Goal: Contribute content: Contribute content

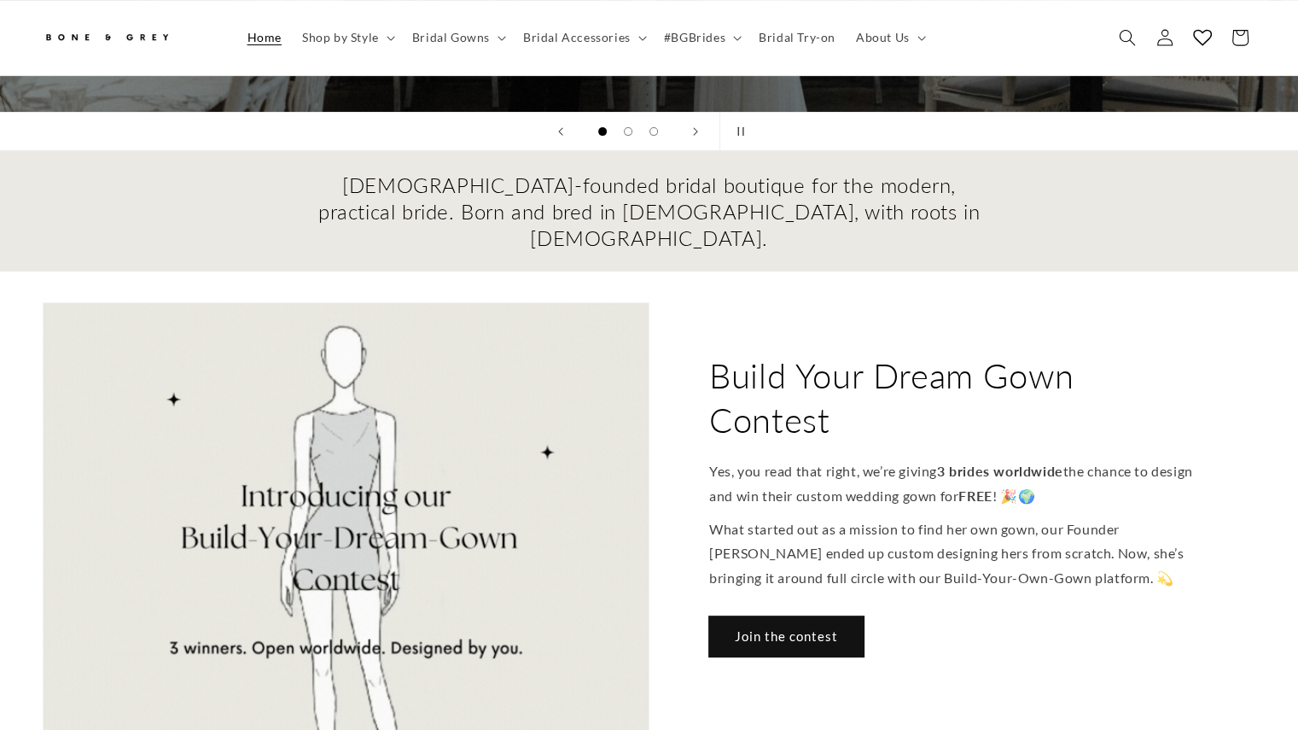
scroll to position [588, 0]
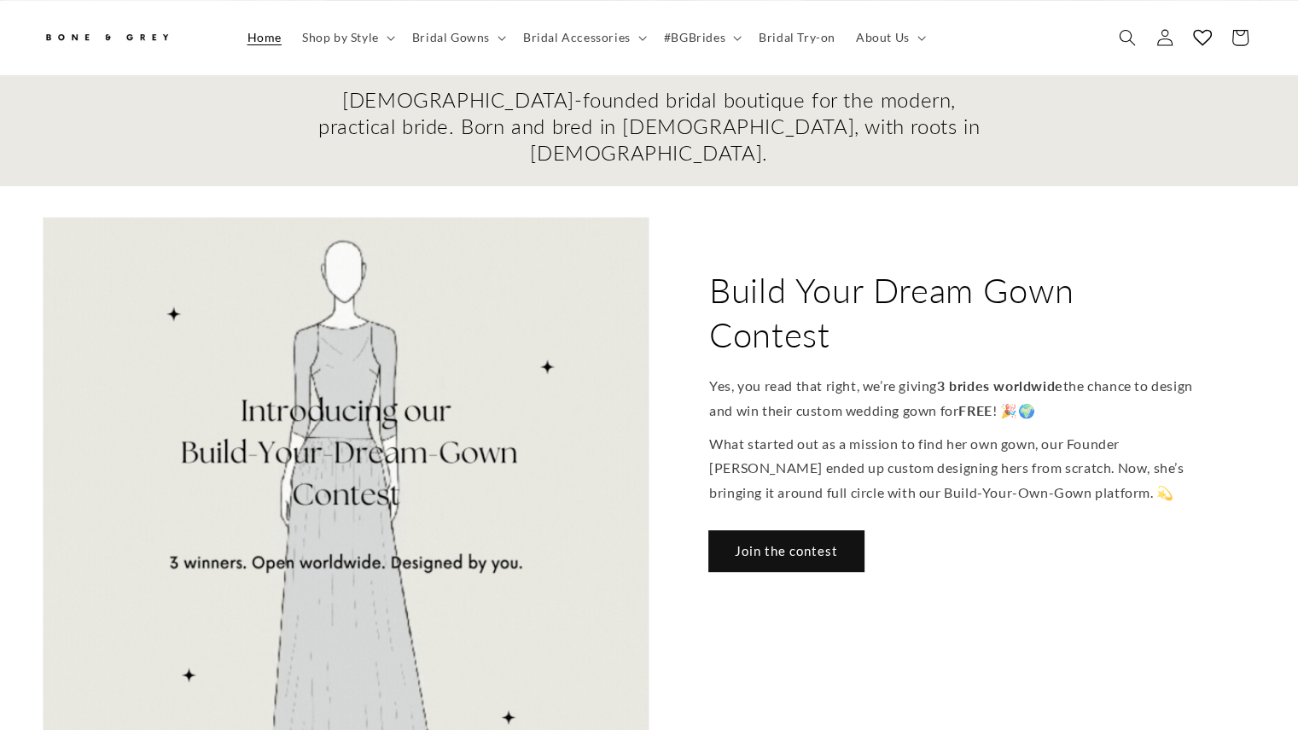
click at [774, 531] on link "Join the contest" at bounding box center [786, 551] width 154 height 40
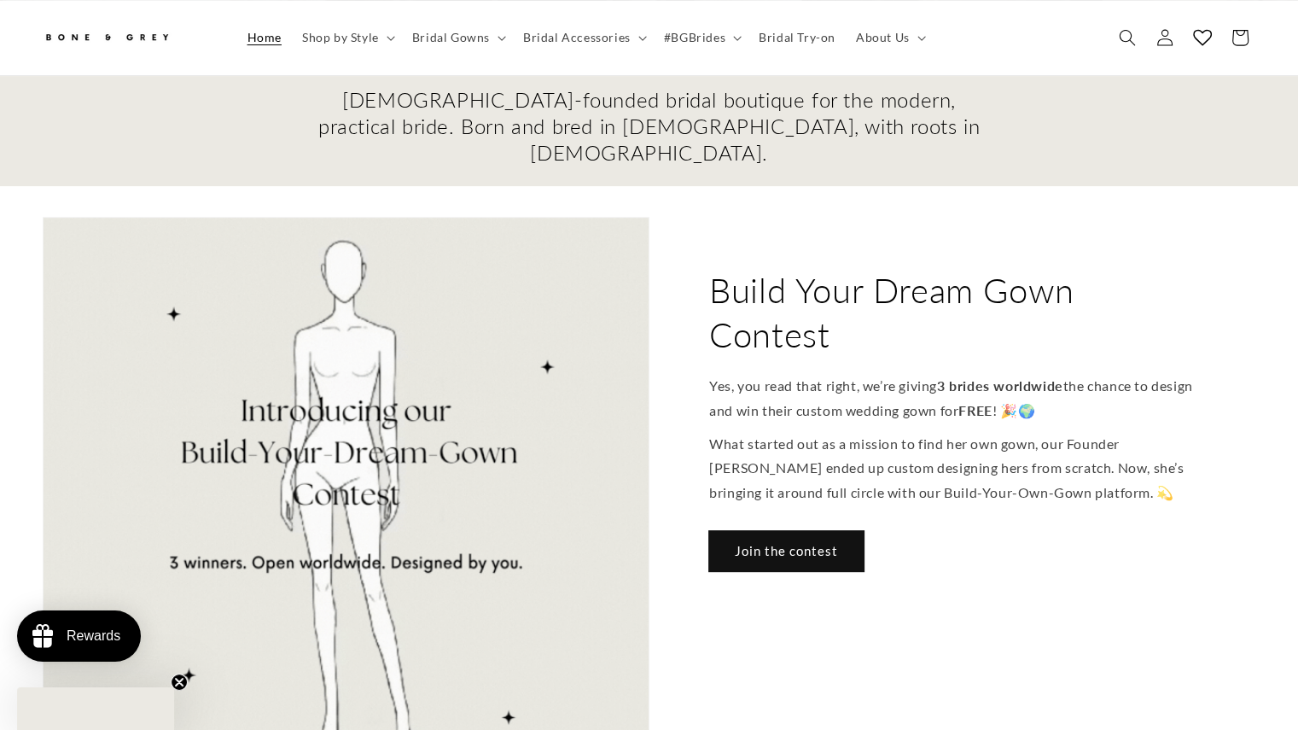
scroll to position [0, 0]
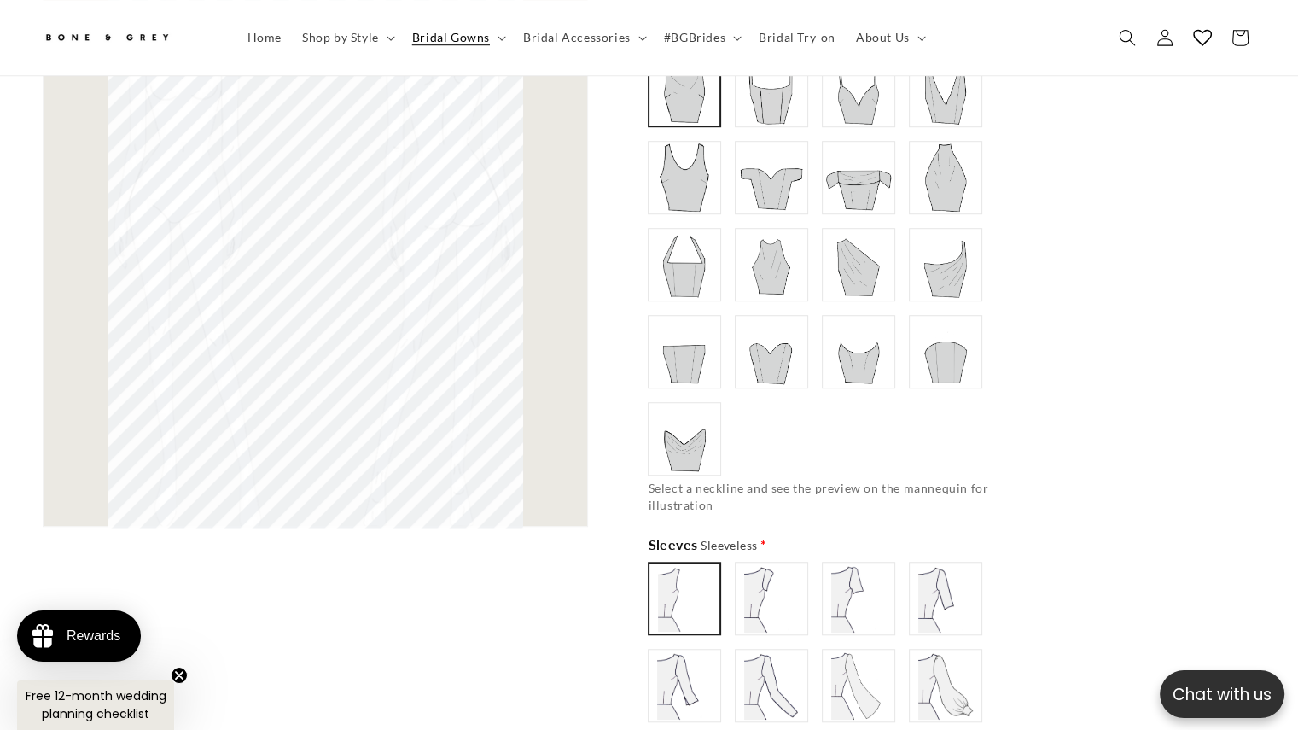
scroll to position [930, 0]
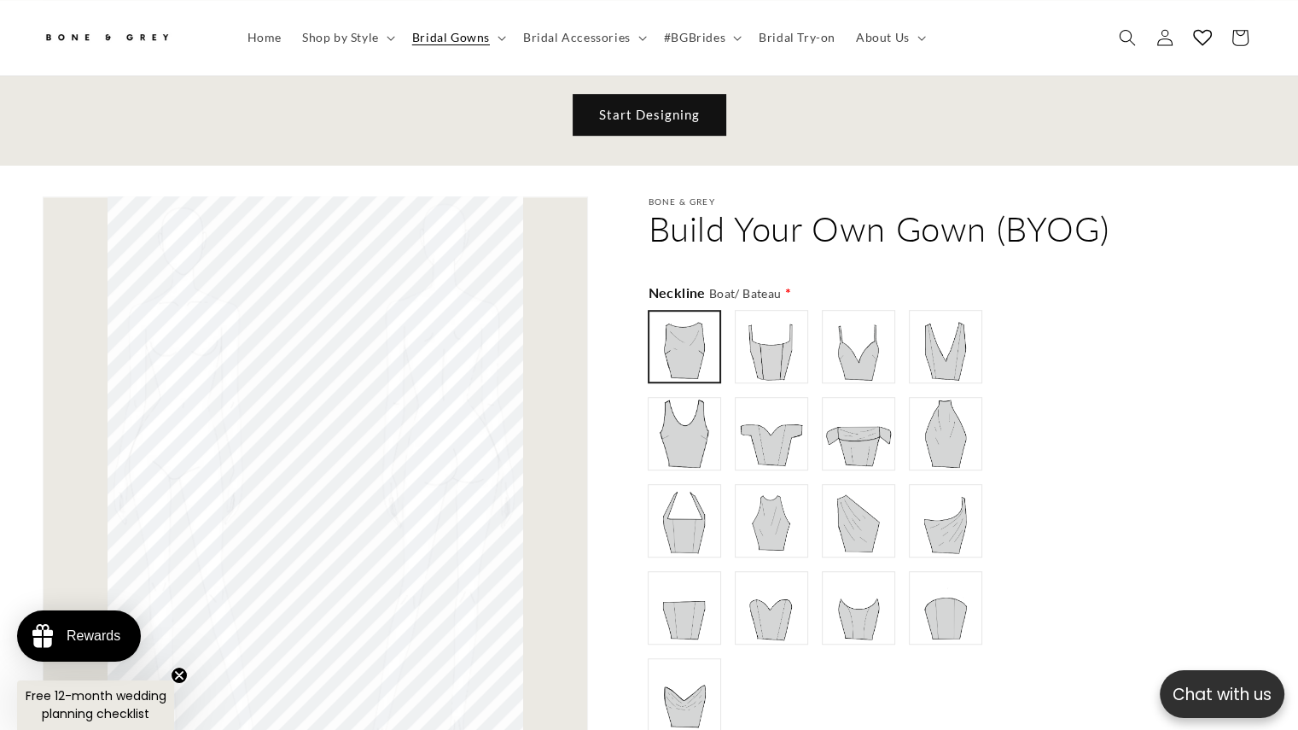
drag, startPoint x: 690, startPoint y: 115, endPoint x: 690, endPoint y: 96, distance: 18.8
click at [690, 95] on link "Start Designing" at bounding box center [650, 115] width 152 height 40
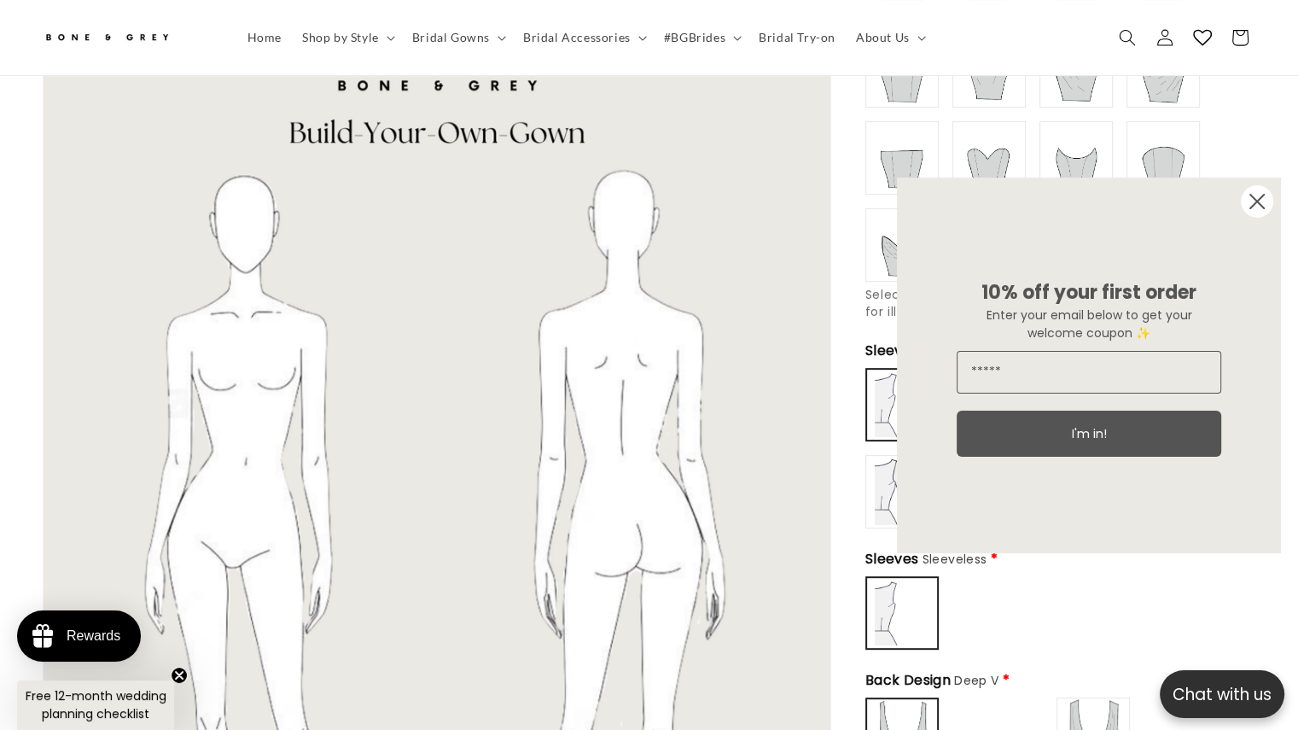
click at [1264, 201] on circle "Close dialog" at bounding box center [1257, 201] width 32 height 32
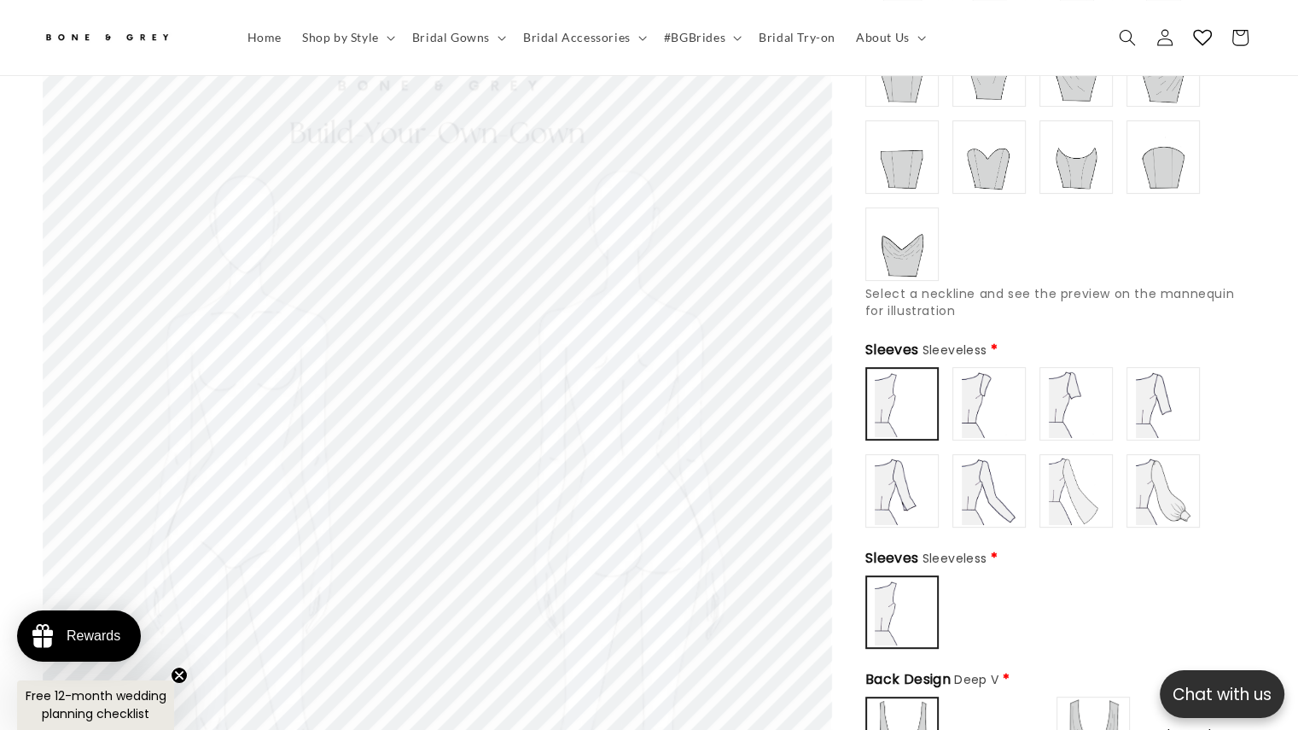
scroll to position [161, 0]
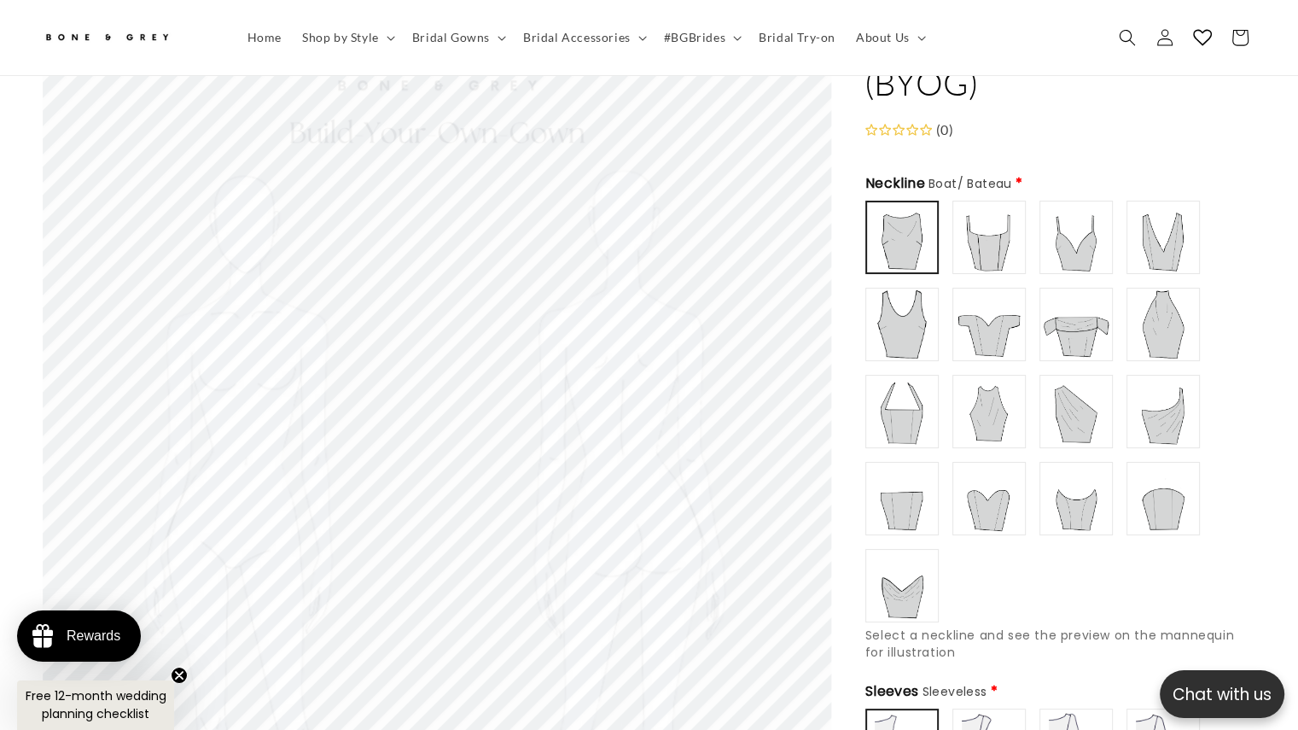
click at [1099, 296] on img at bounding box center [1076, 324] width 68 height 68
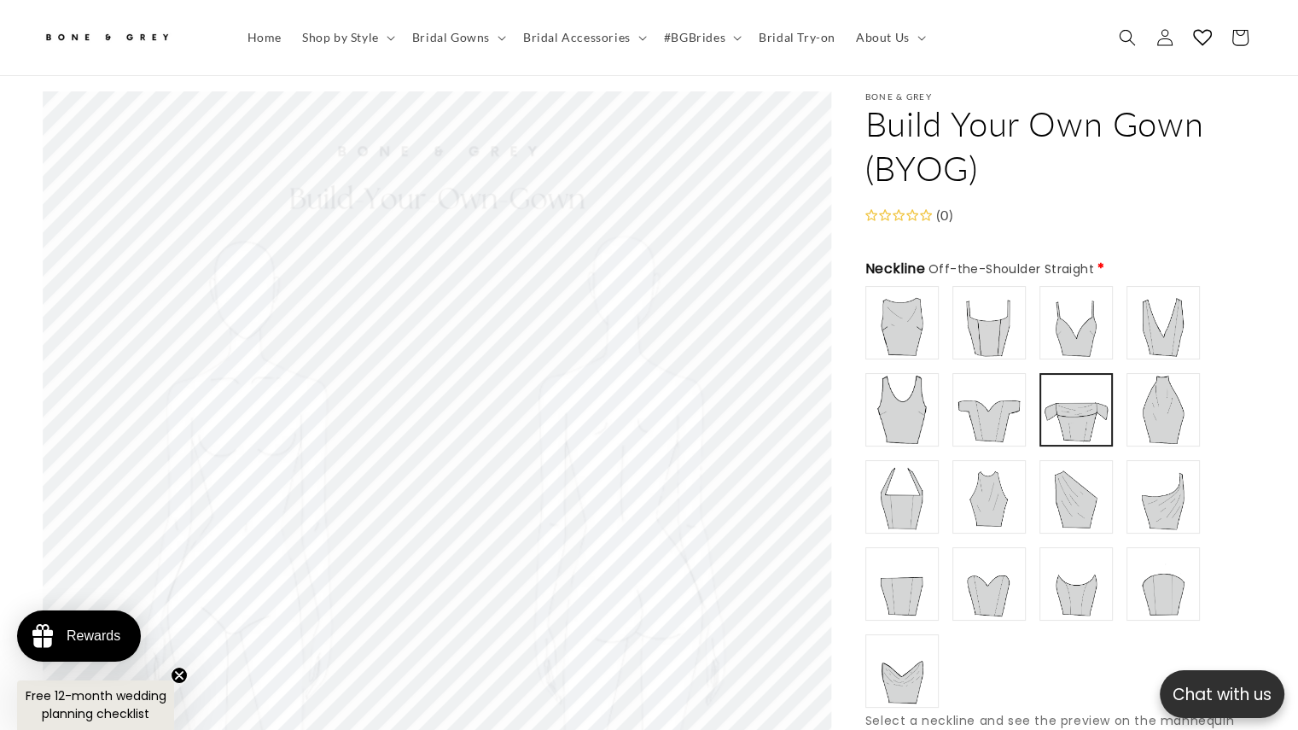
click at [984, 397] on img at bounding box center [989, 410] width 68 height 68
type input "**********"
click at [1079, 394] on img at bounding box center [1076, 410] width 68 height 68
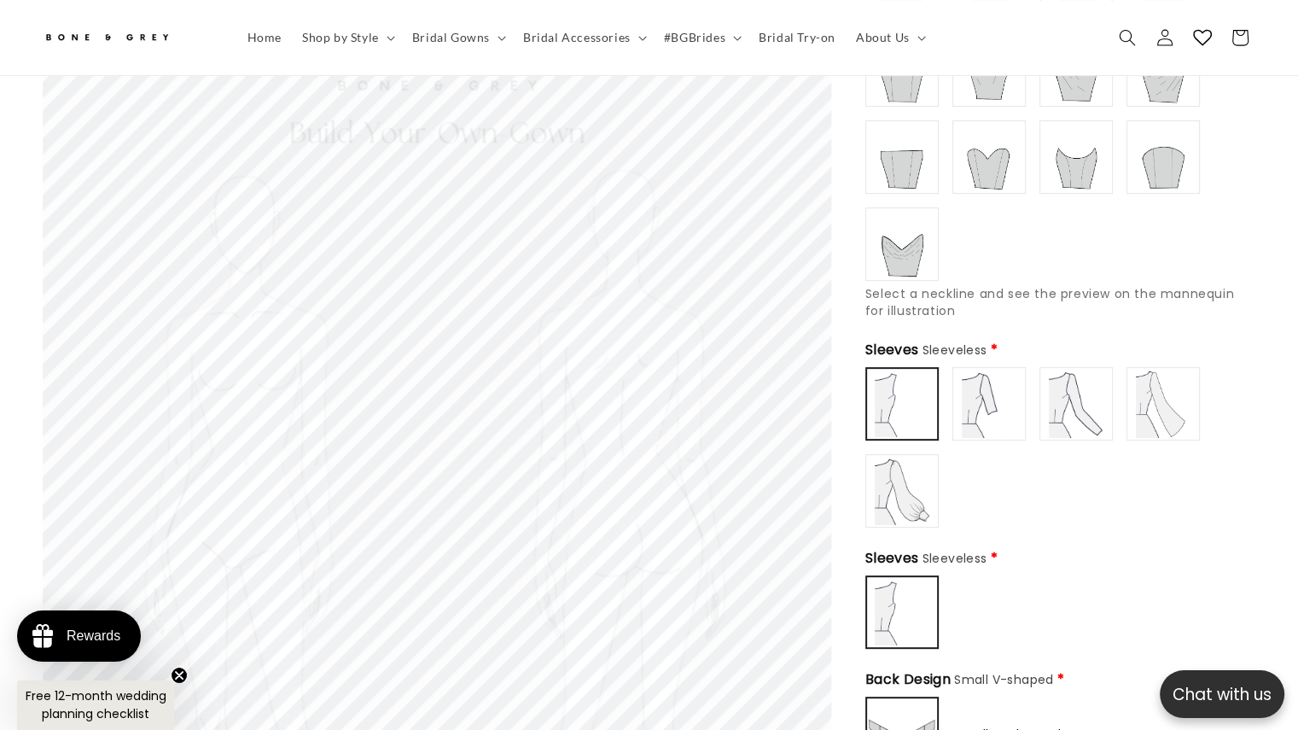
scroll to position [588, 0]
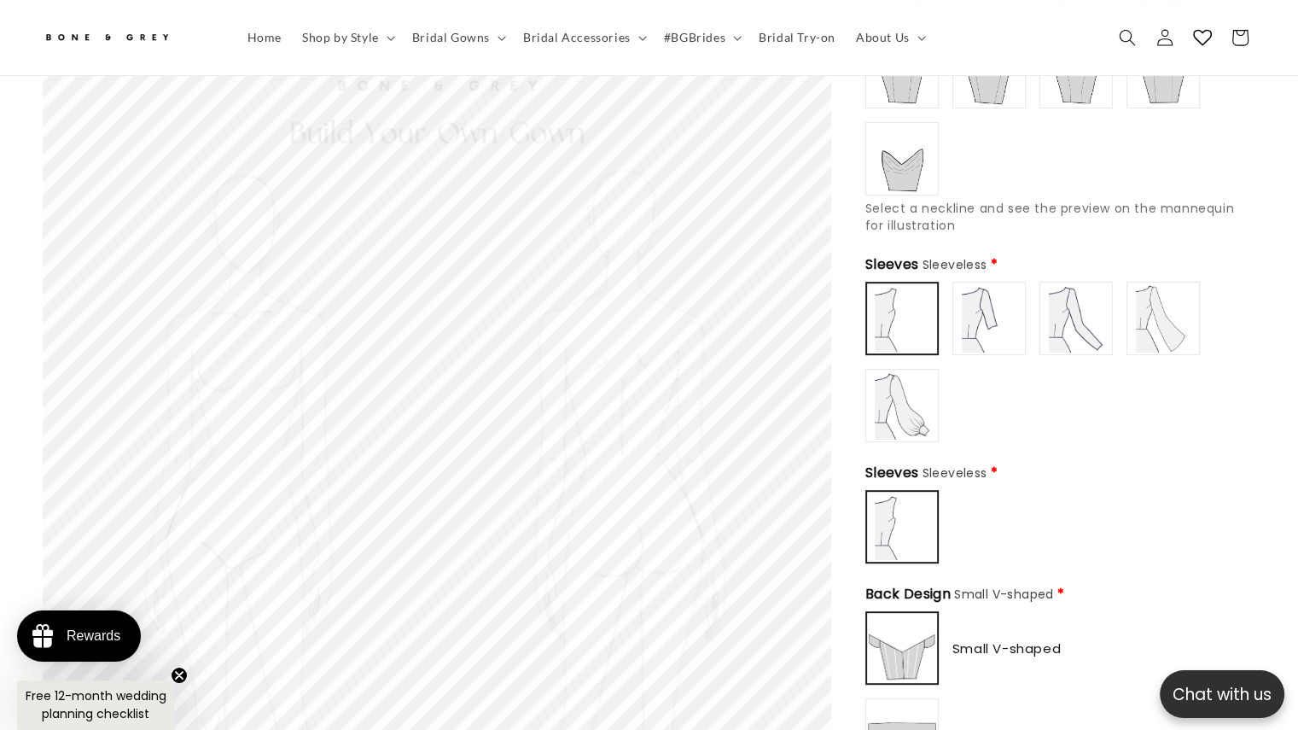
click at [1002, 306] on img at bounding box center [989, 318] width 68 height 68
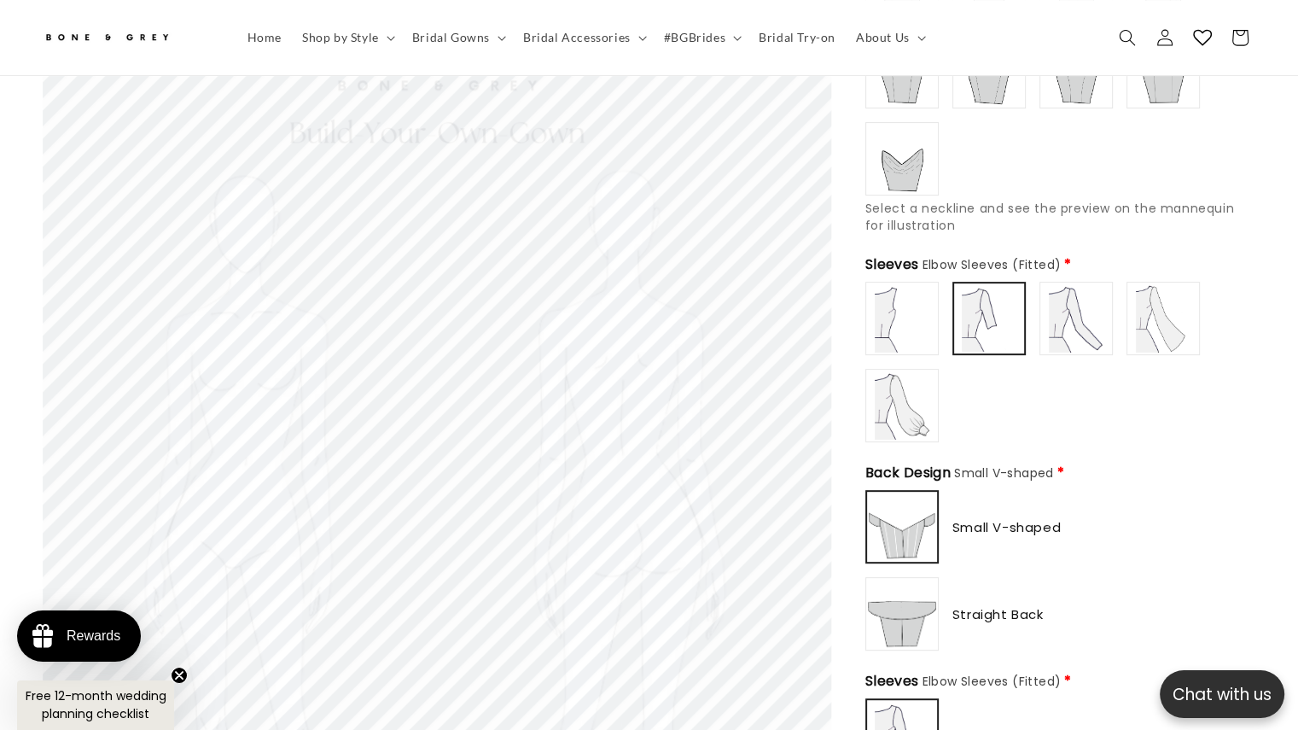
click at [912, 299] on img at bounding box center [902, 318] width 68 height 68
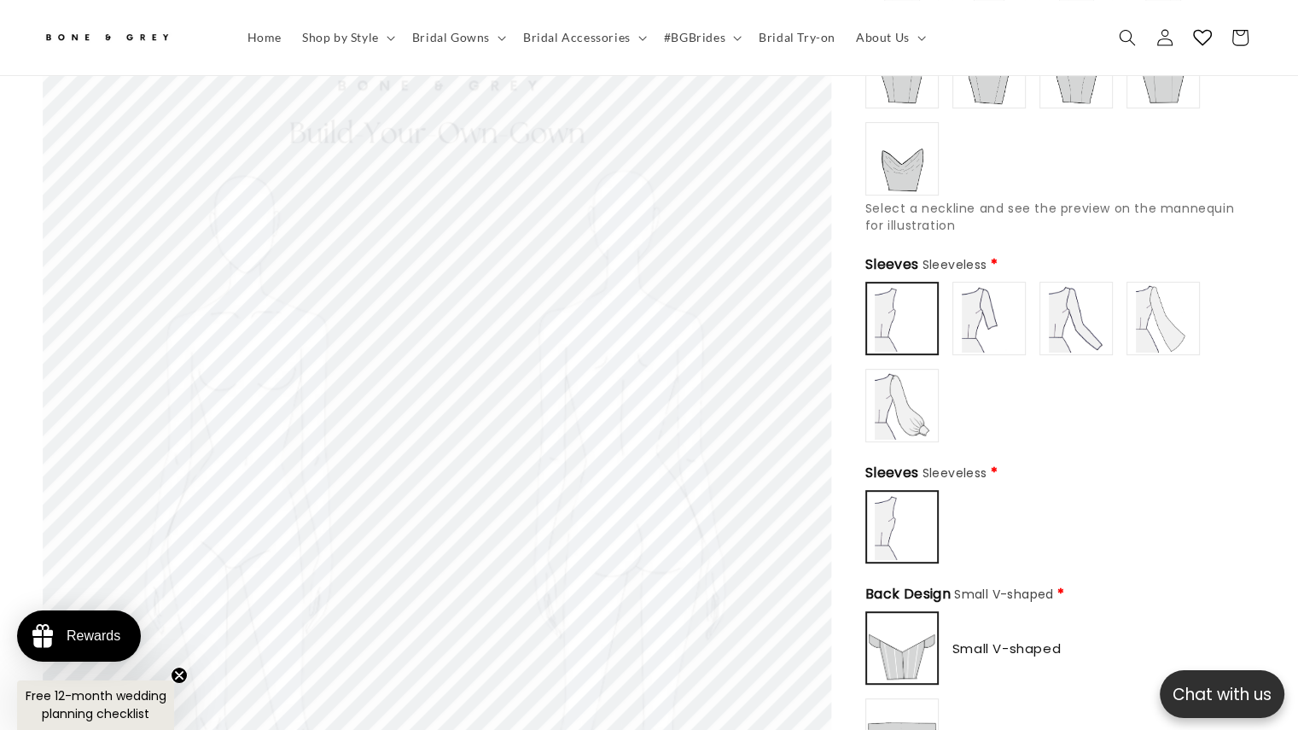
click at [985, 284] on img at bounding box center [989, 318] width 68 height 68
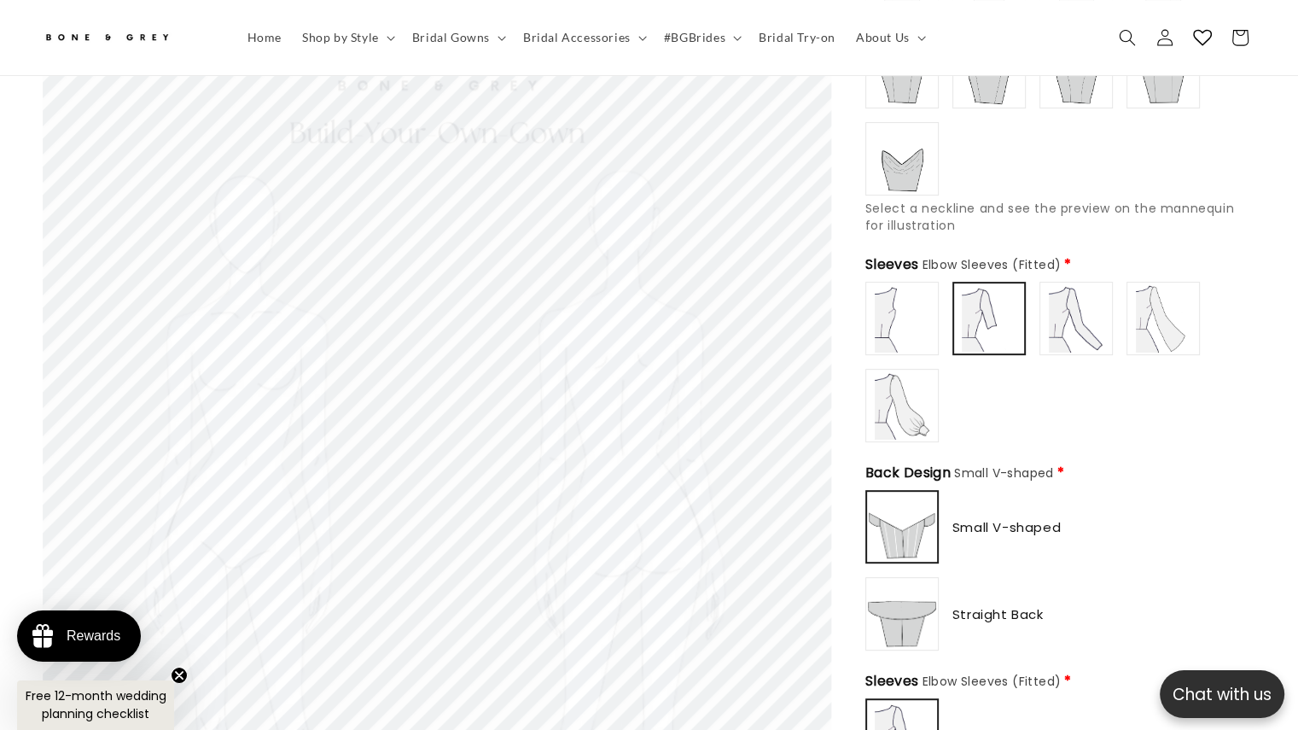
type input "**********"
click at [897, 284] on img at bounding box center [902, 318] width 68 height 68
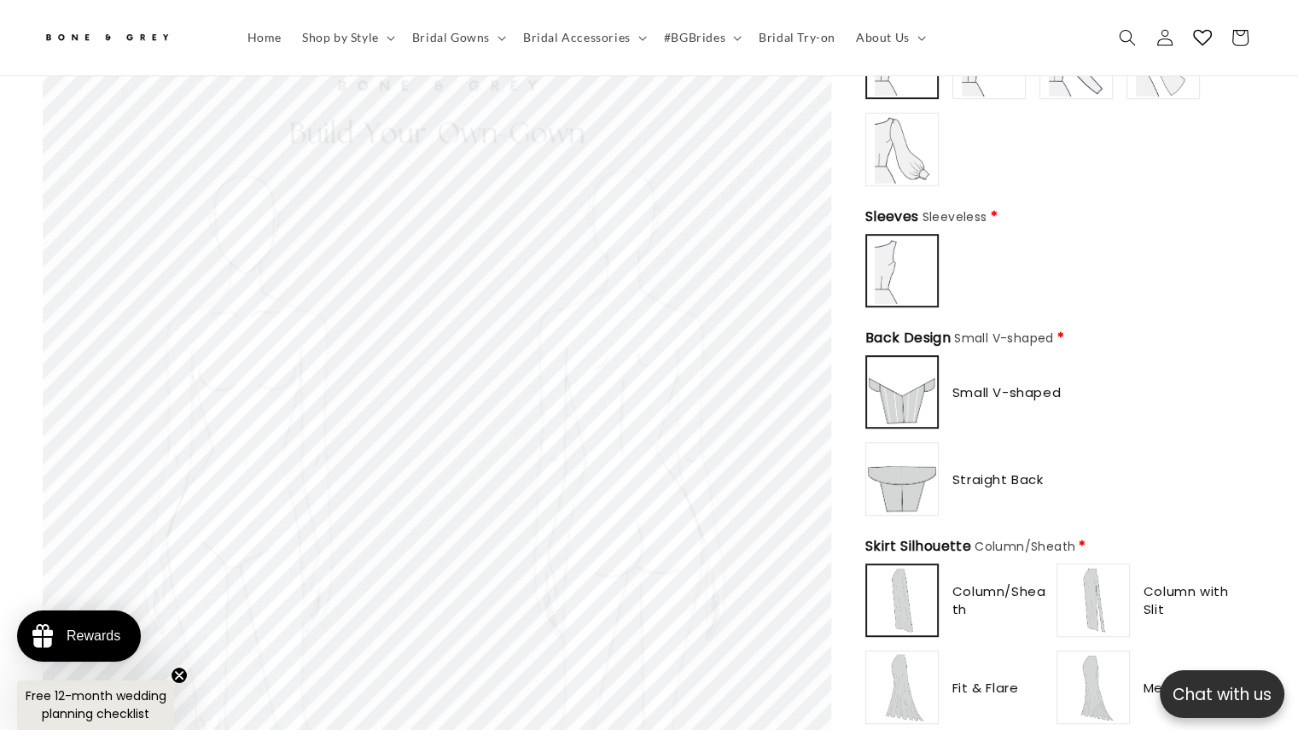
scroll to position [930, 0]
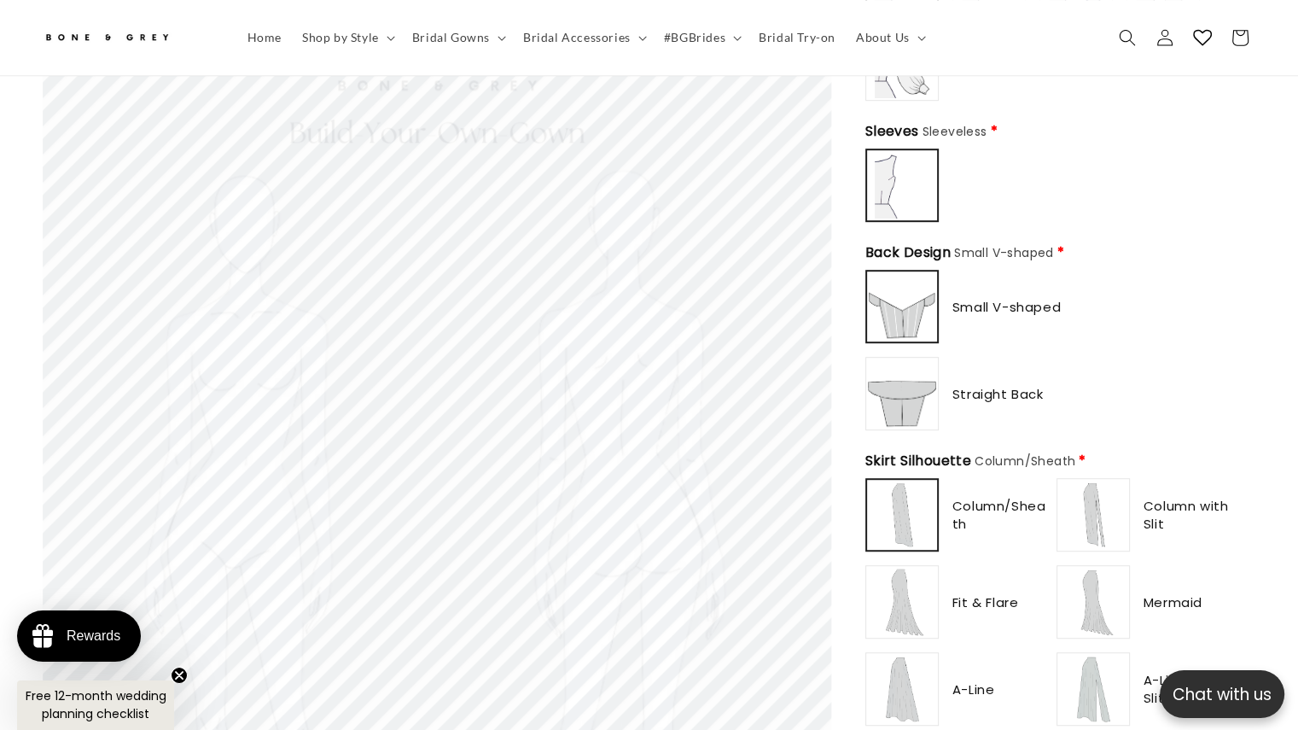
click at [920, 370] on img at bounding box center [902, 393] width 68 height 68
click at [920, 279] on img at bounding box center [902, 306] width 68 height 68
click at [918, 384] on img at bounding box center [902, 393] width 68 height 68
type input "**********"
click at [901, 280] on img at bounding box center [902, 306] width 68 height 68
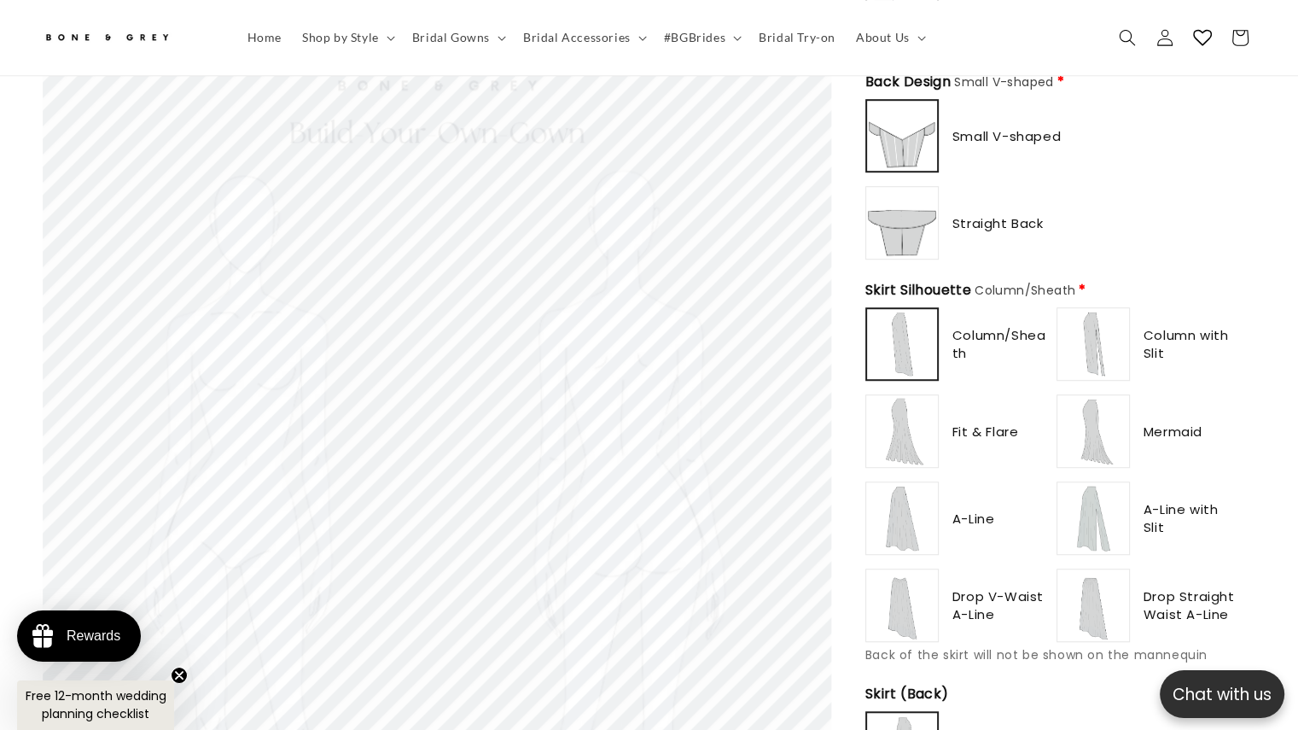
scroll to position [1186, 0]
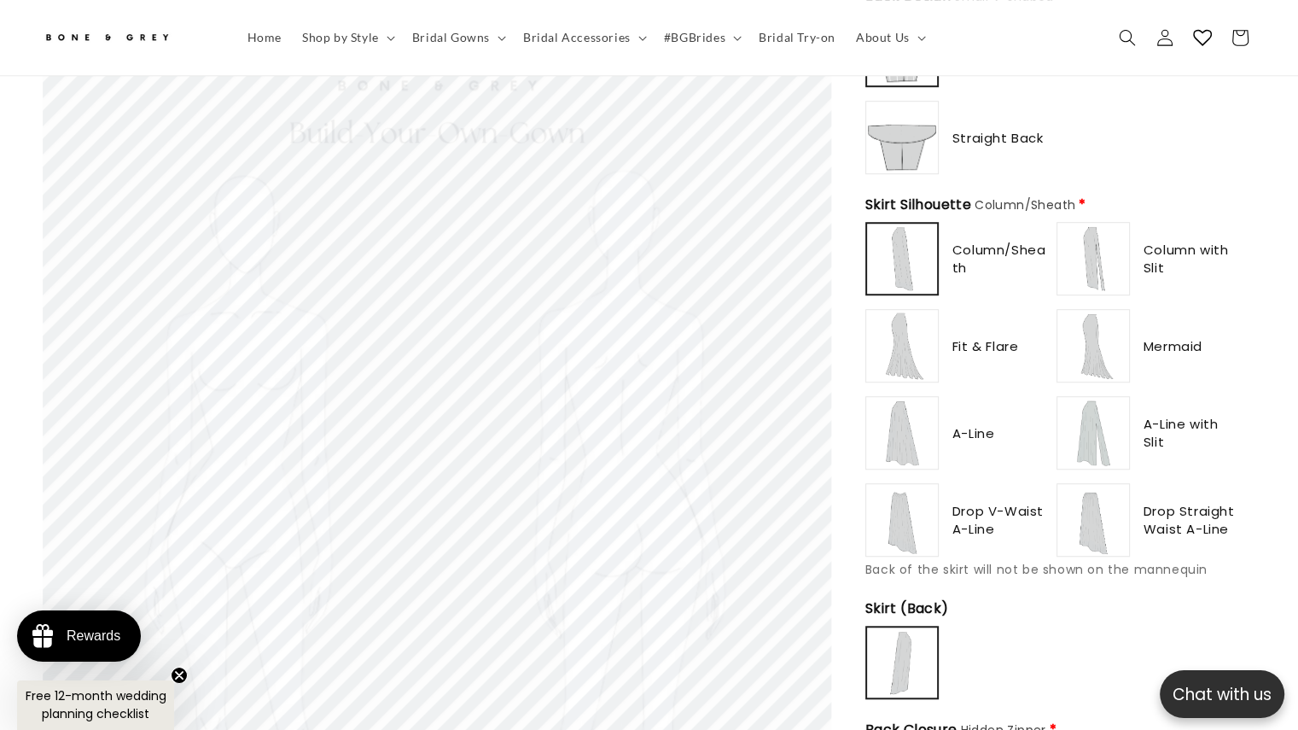
type input "*******"
click at [1116, 320] on img at bounding box center [1093, 346] width 68 height 68
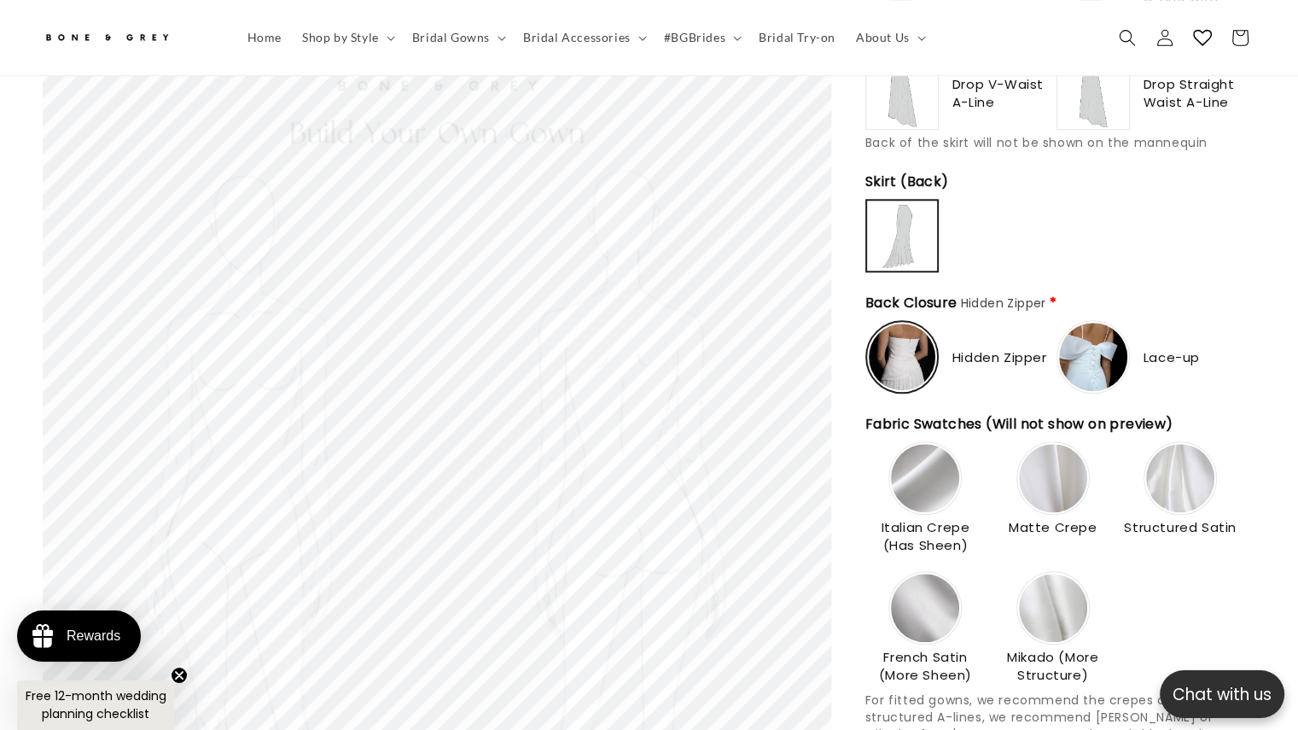
scroll to position [1442, 0]
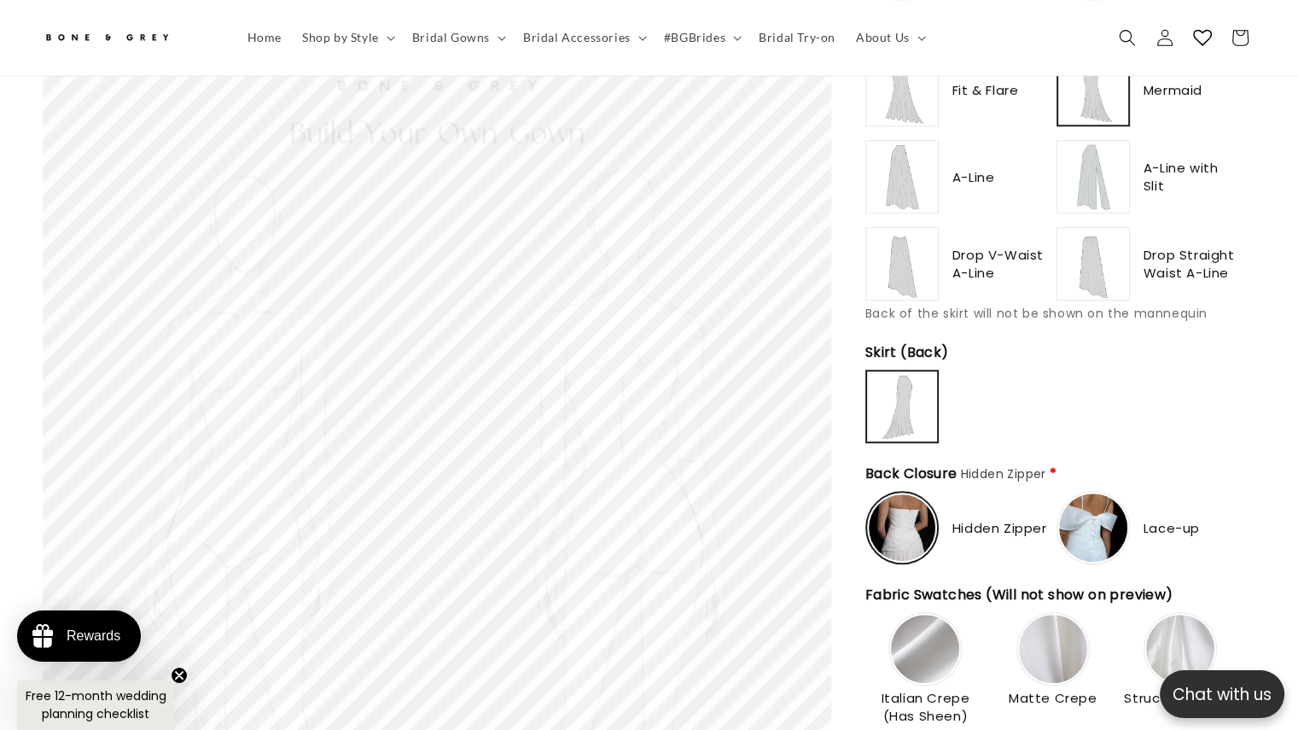
click at [930, 509] on img at bounding box center [902, 527] width 67 height 67
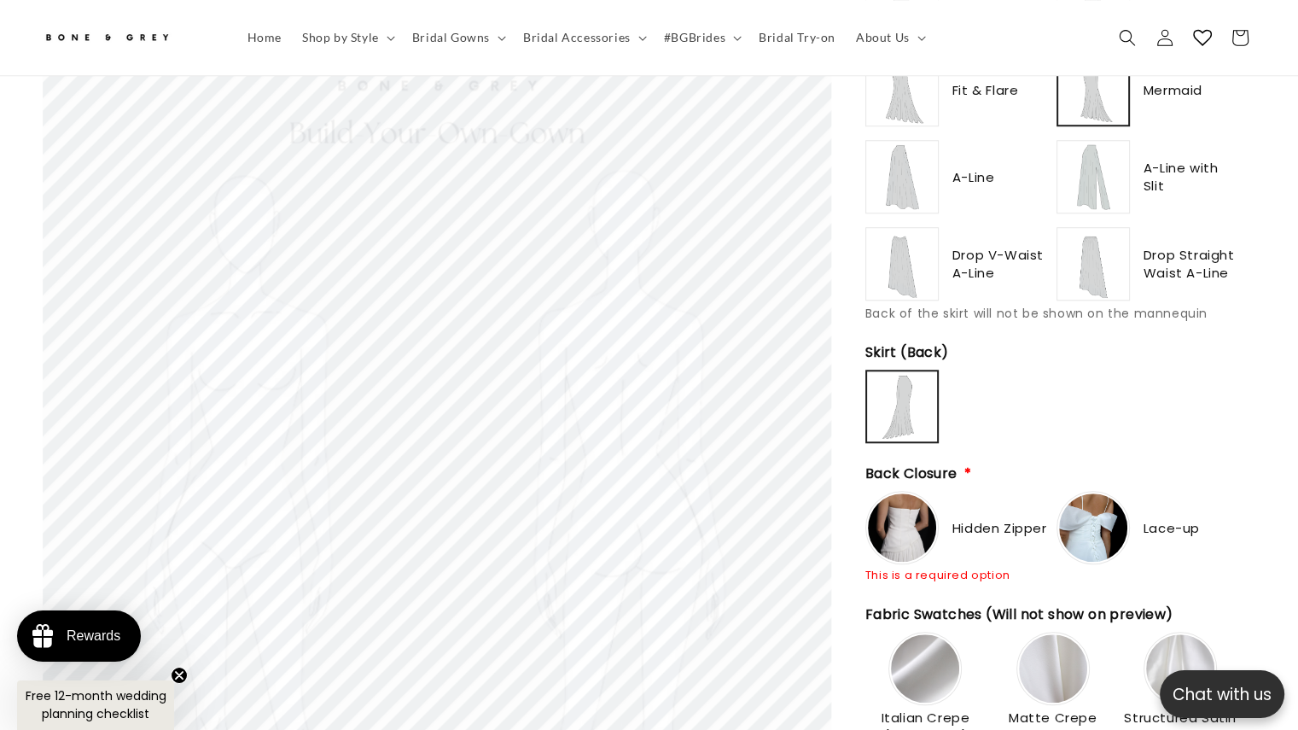
type input "**********"
click at [914, 501] on img at bounding box center [902, 527] width 68 height 68
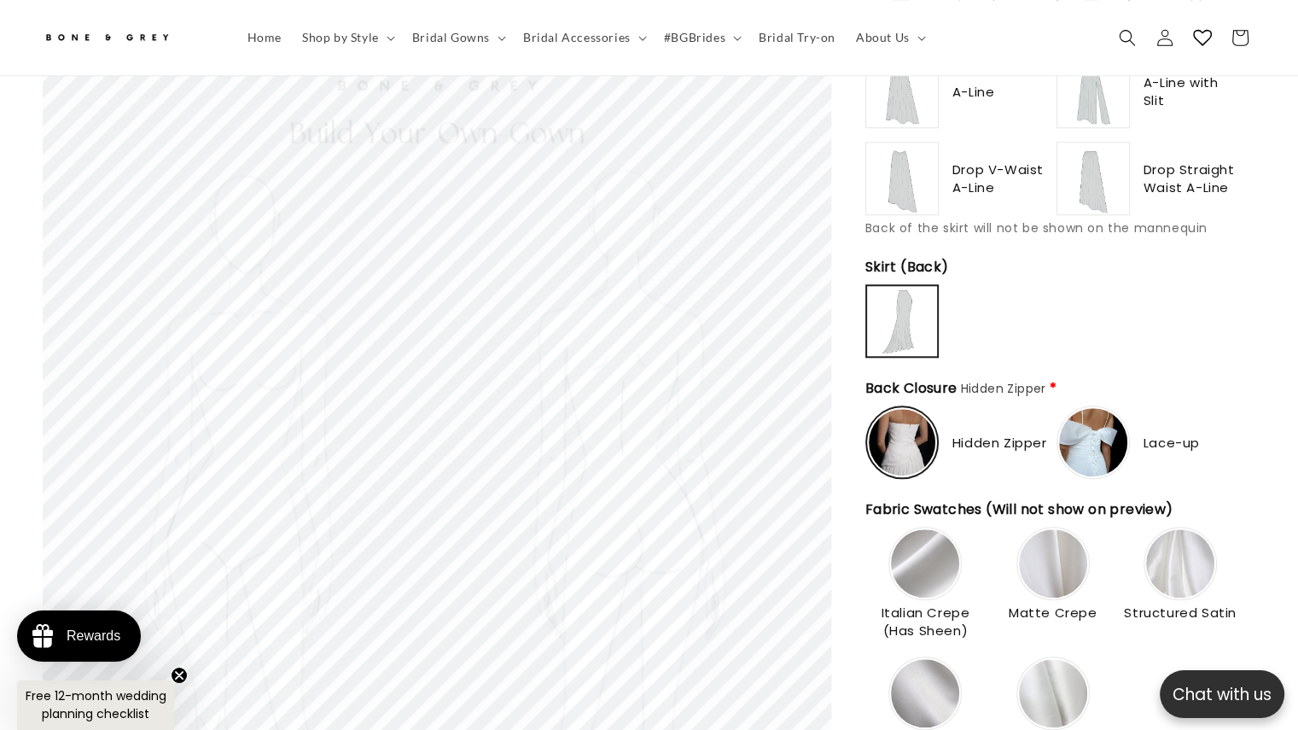
scroll to position [1612, 0]
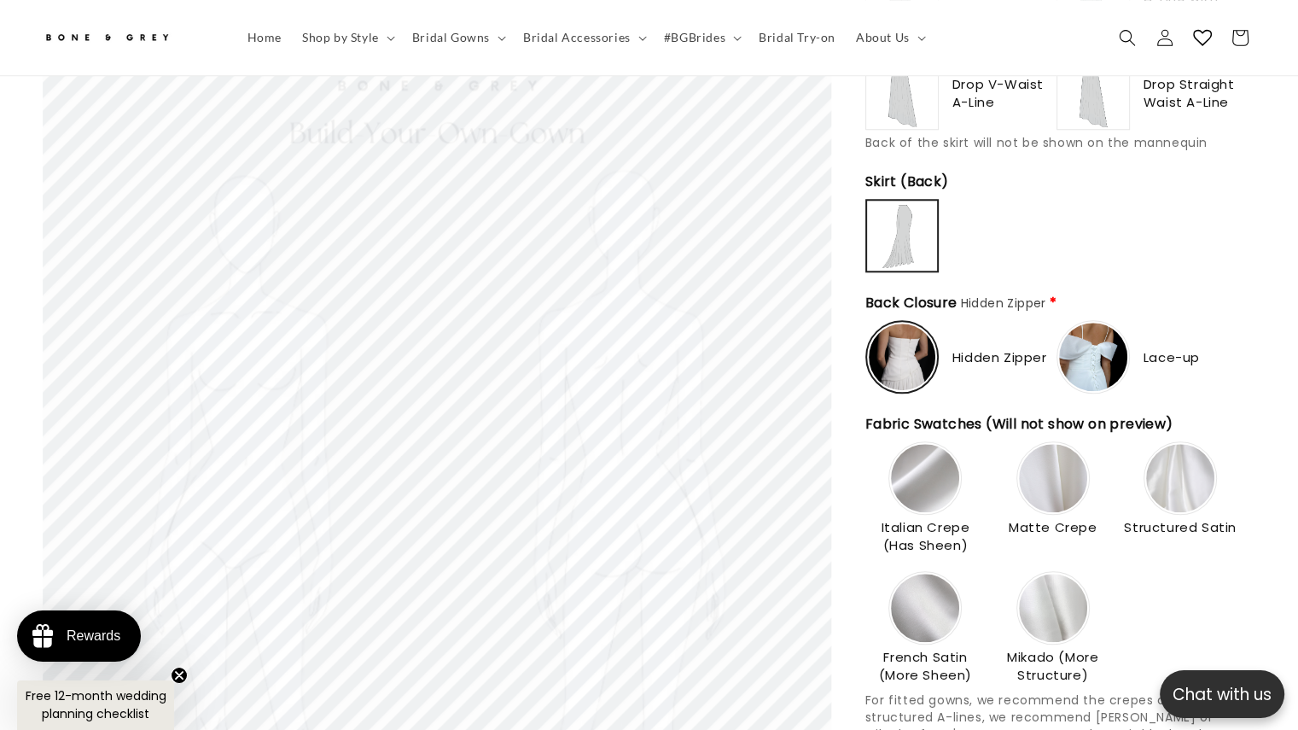
click at [1205, 486] on div "Structured Satin" at bounding box center [1180, 490] width 120 height 98
type input "**********"
click at [1198, 462] on img at bounding box center [1180, 478] width 68 height 68
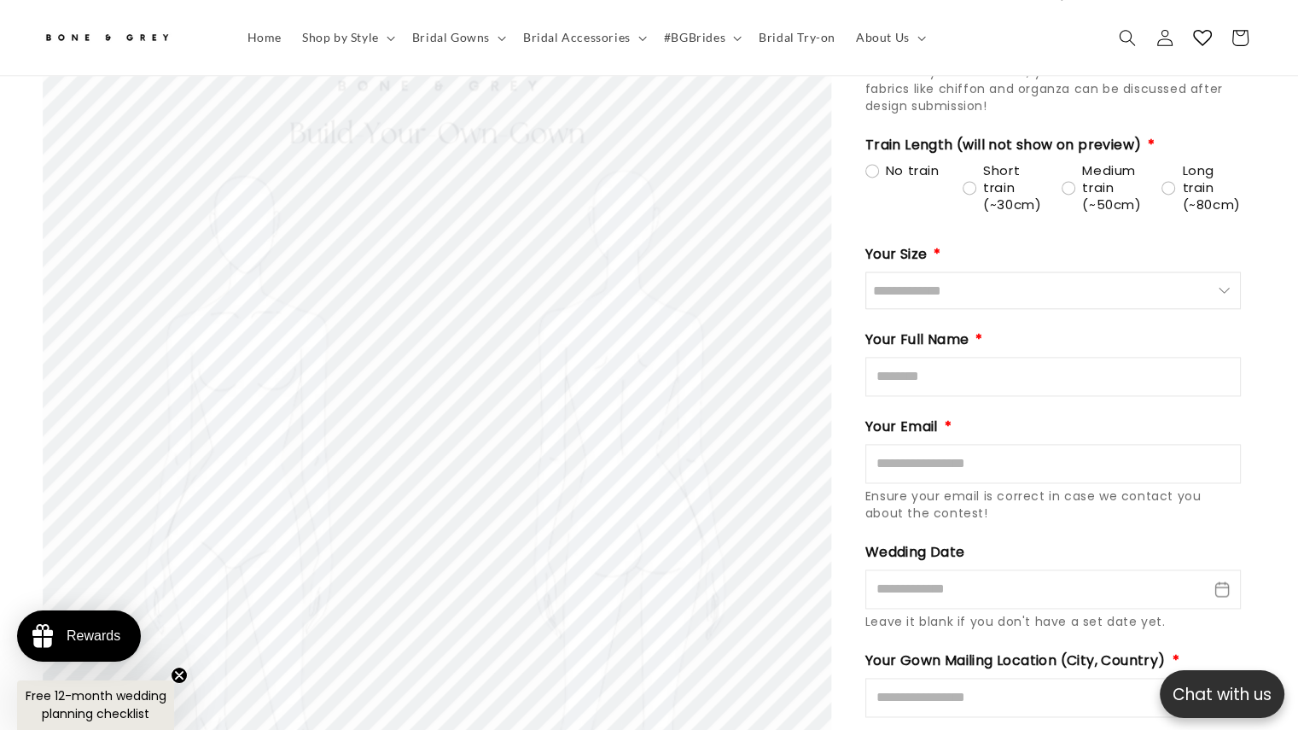
scroll to position [2466, 0]
